Goal: Check status: Check status

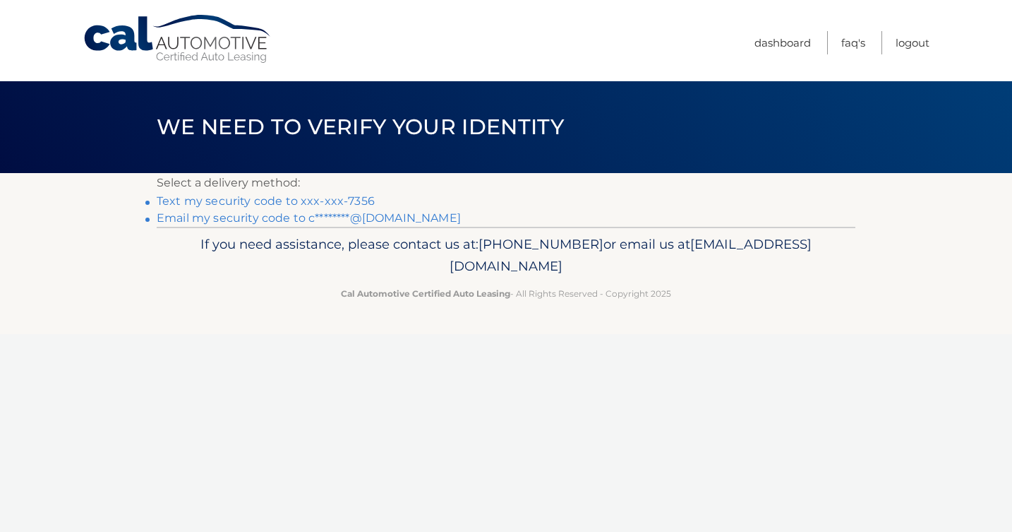
click at [298, 201] on link "Text my security code to xxx-xxx-7356" at bounding box center [266, 200] width 218 height 13
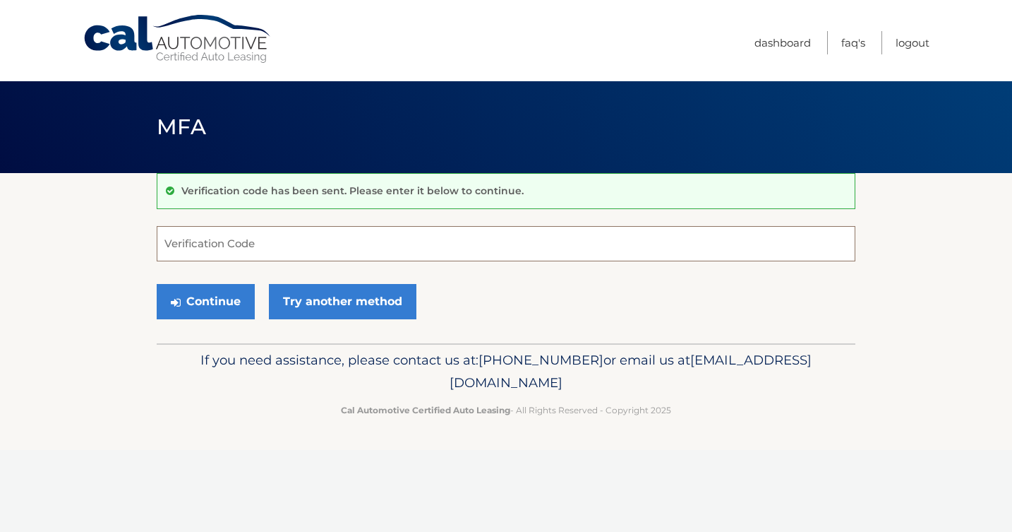
click at [278, 229] on input "Verification Code" at bounding box center [506, 243] width 699 height 35
type input "305727"
click at [228, 308] on button "Continue" at bounding box center [206, 301] width 98 height 35
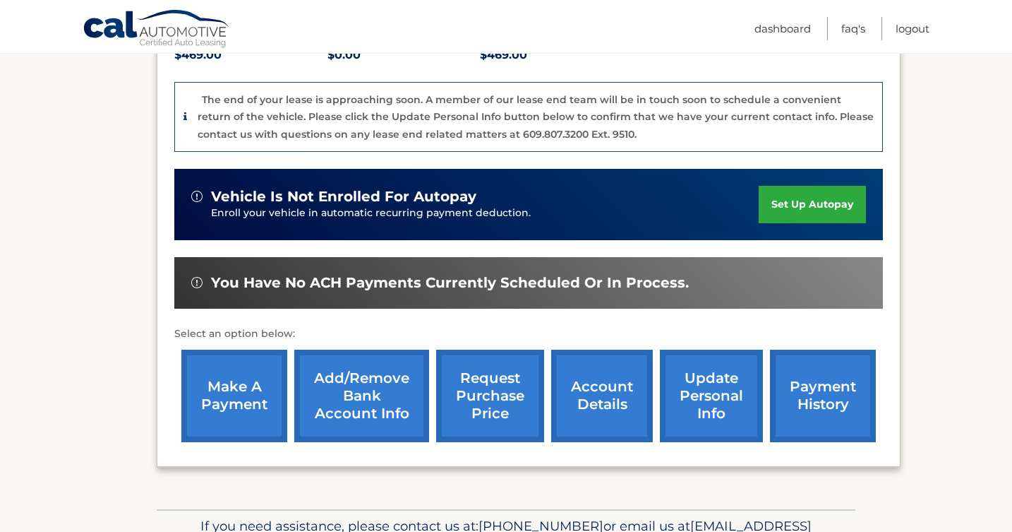
scroll to position [371, 0]
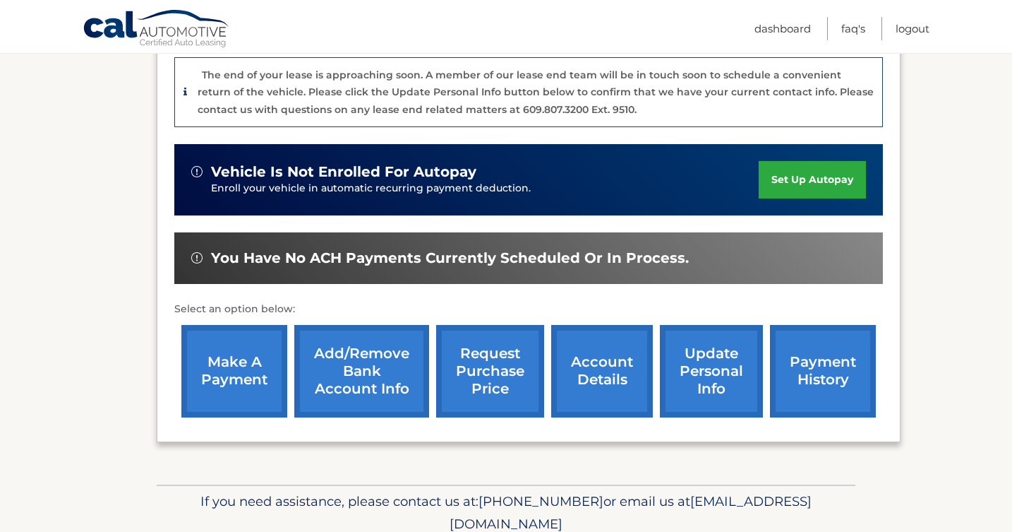
click at [590, 337] on link "account details" at bounding box center [602, 371] width 102 height 92
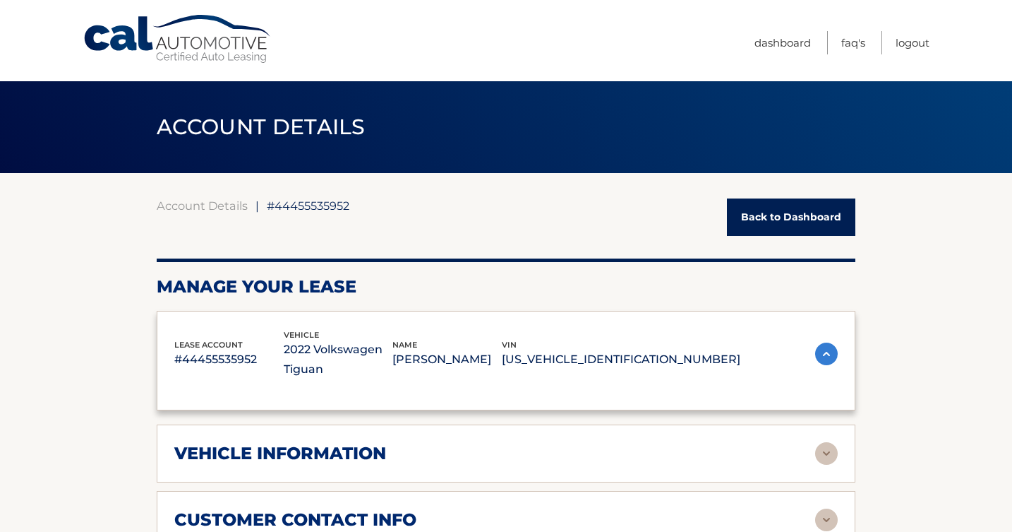
click at [502, 352] on p "[PERSON_NAME]" at bounding box center [447, 359] width 109 height 20
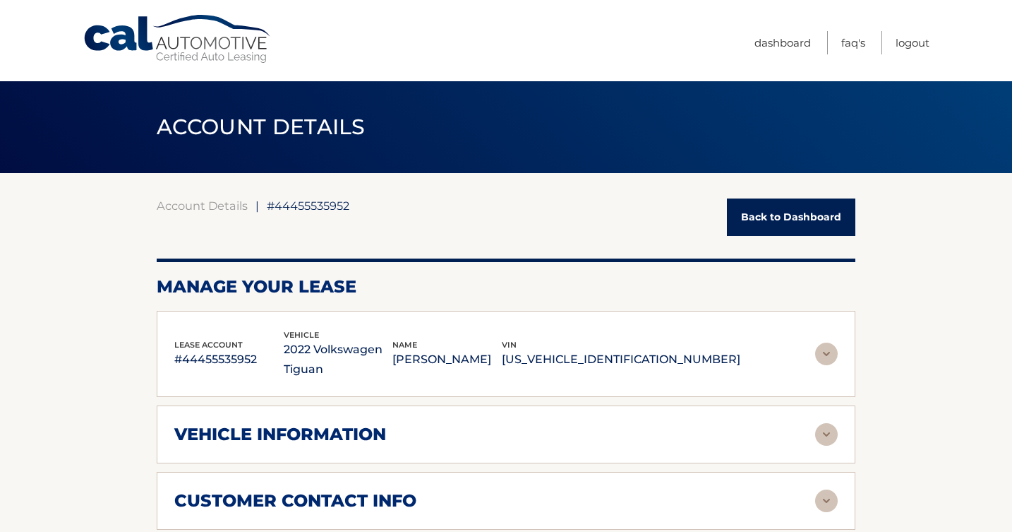
click at [534, 386] on div "lease account #44455535952 vehicle 2022 Volkswagen Tiguan name [PERSON_NAME] vi…" at bounding box center [506, 354] width 699 height 87
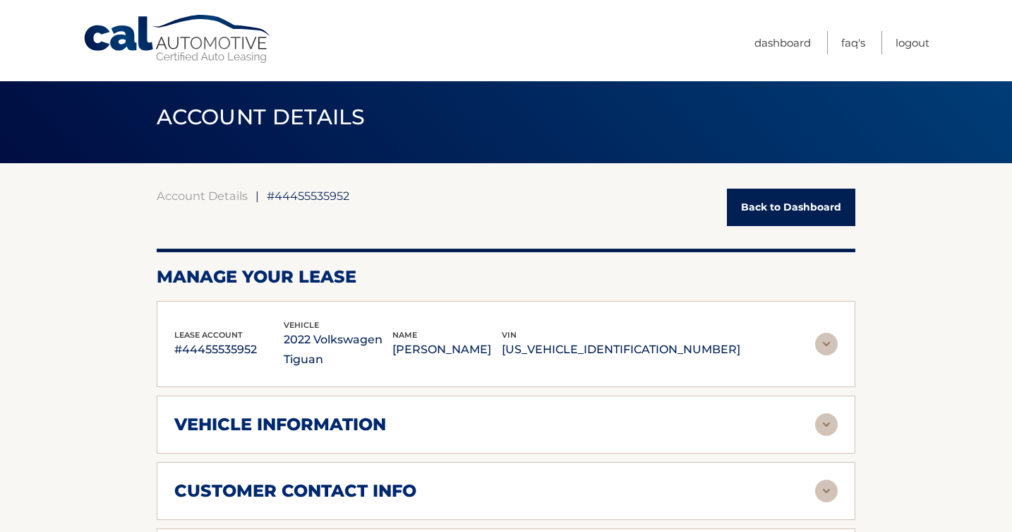
click at [818, 347] on img at bounding box center [826, 344] width 23 height 23
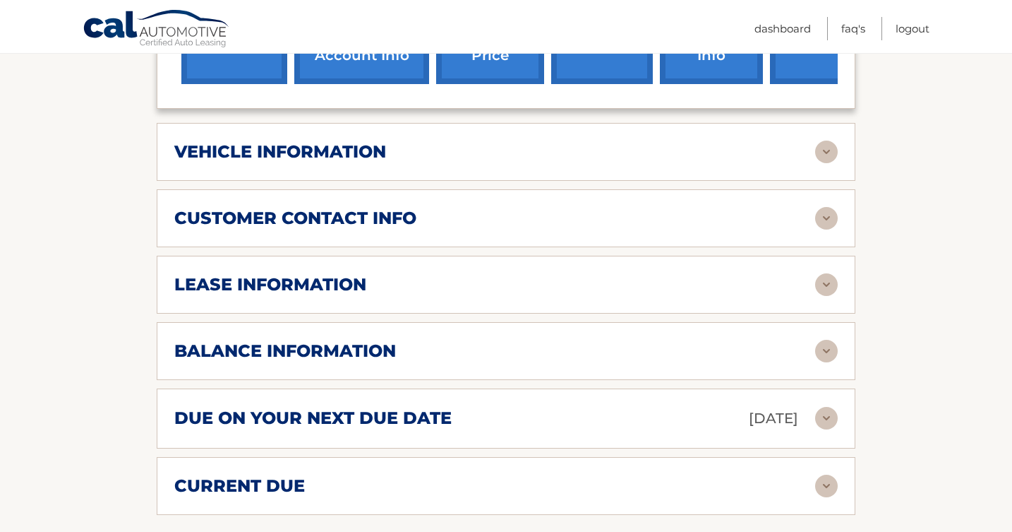
scroll to position [681, 0]
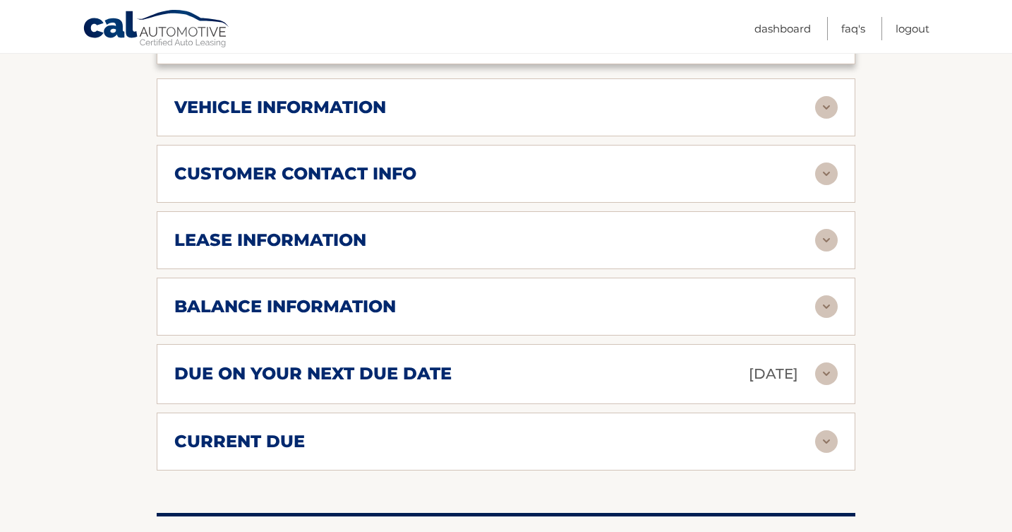
click at [437, 263] on div "lease information Contract Start Date [DATE] Term 39 Maturity Date [DATE] Start…" at bounding box center [506, 240] width 699 height 58
click at [441, 235] on div "lease information" at bounding box center [494, 239] width 641 height 21
